Goal: Navigation & Orientation: Find specific page/section

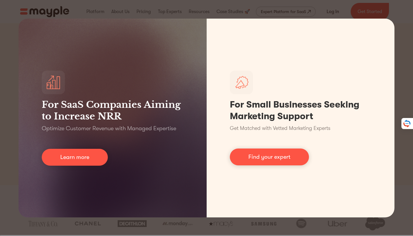
click at [287, 12] on div "For SaaS Companies Aiming to Increase NRR Optimize Customer Revenue with Manage…" at bounding box center [206, 118] width 413 height 236
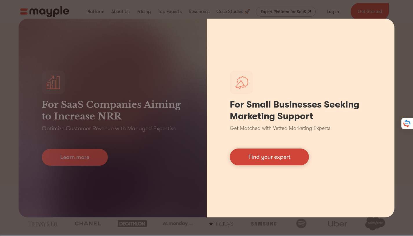
click at [278, 162] on link "Find your expert" at bounding box center [269, 156] width 79 height 17
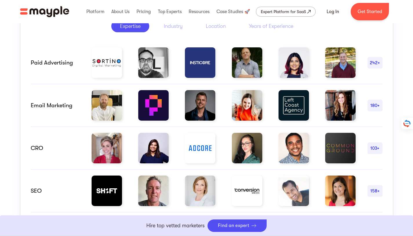
scroll to position [248, 0]
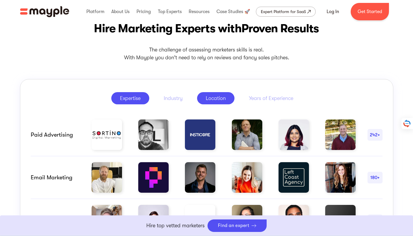
click at [220, 101] on div "Location" at bounding box center [216, 98] width 20 height 7
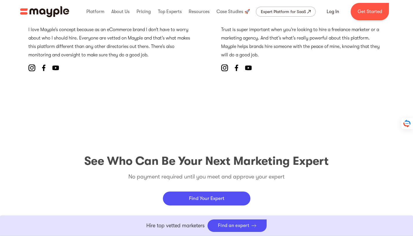
scroll to position [2644, 0]
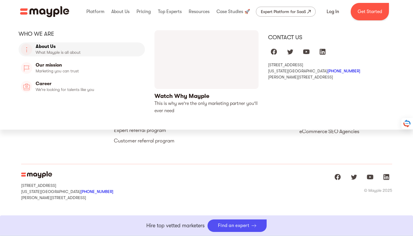
click at [90, 50] on link "About Us" at bounding box center [82, 49] width 126 height 14
